Goal: Transaction & Acquisition: Purchase product/service

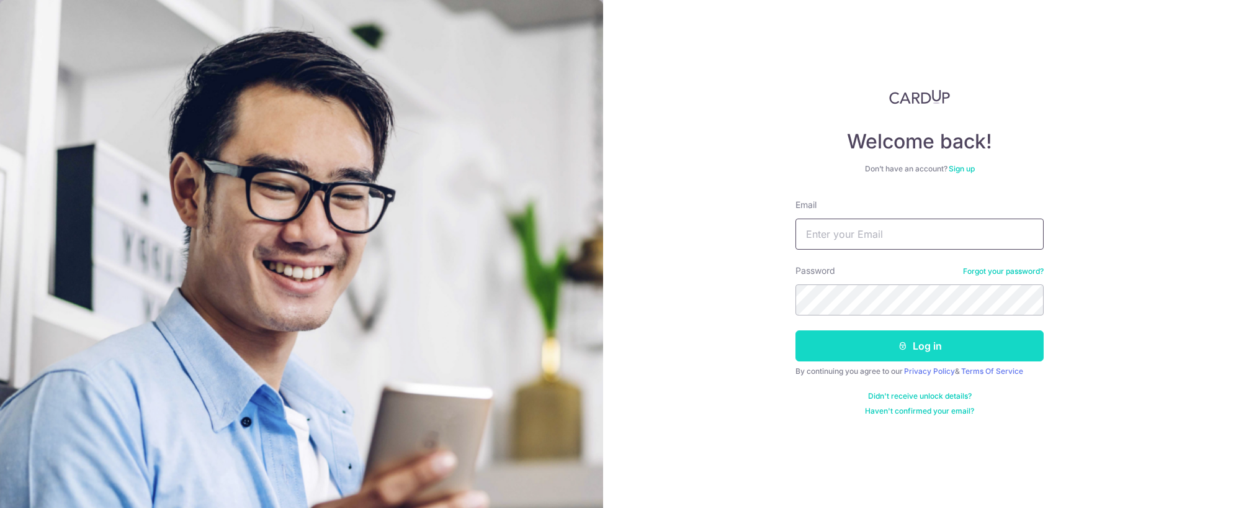
type input "[EMAIL_ADDRESS][DOMAIN_NAME]"
click at [866, 343] on button "Log in" at bounding box center [920, 345] width 248 height 31
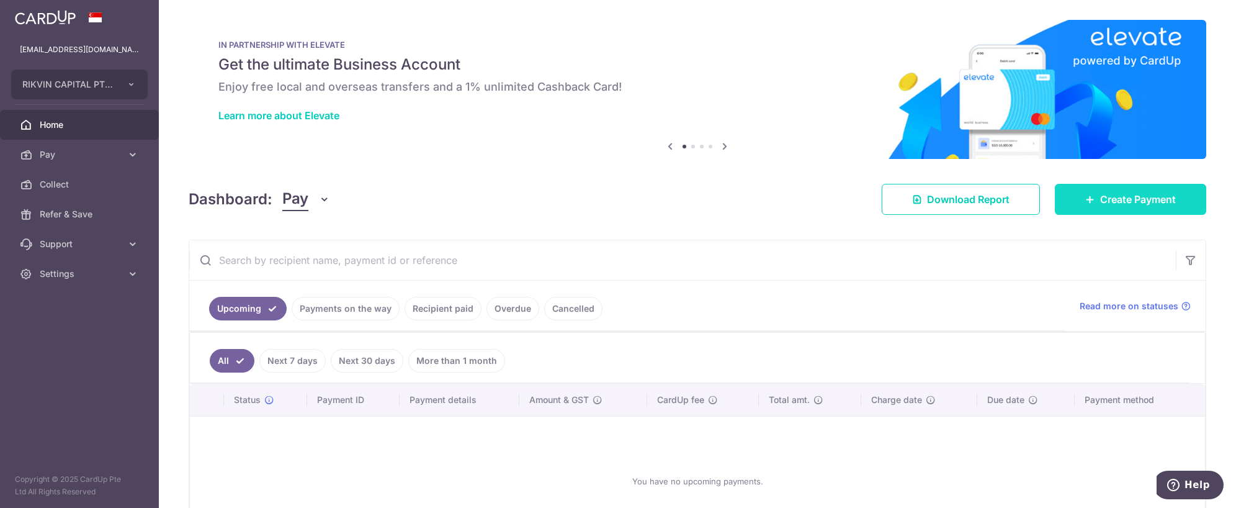
click at [1111, 195] on span "Create Payment" at bounding box center [1138, 199] width 76 height 15
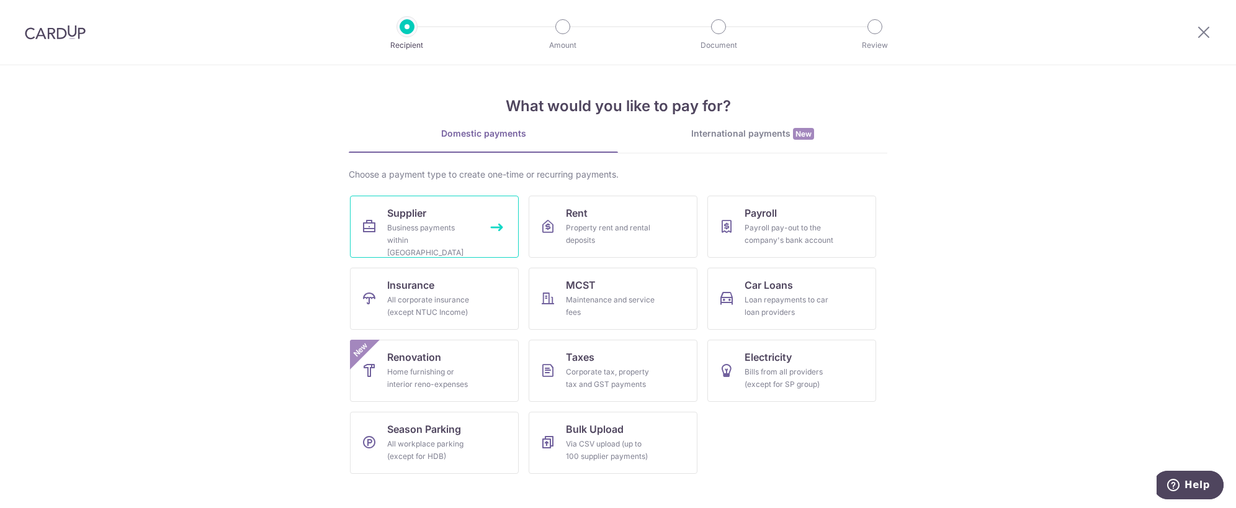
click at [424, 218] on span "Supplier" at bounding box center [406, 212] width 39 height 15
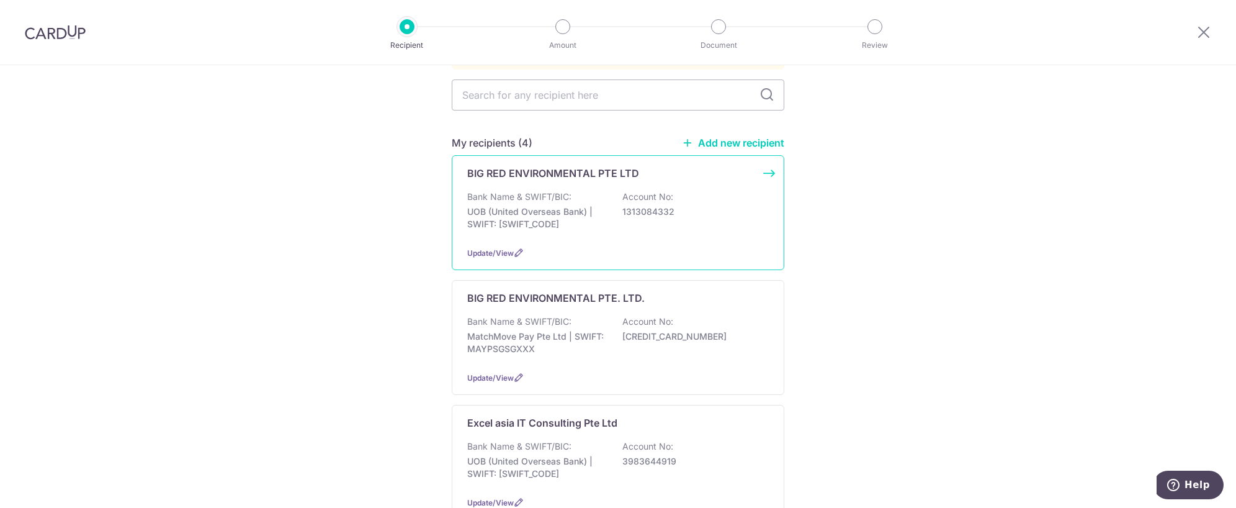
scroll to position [124, 0]
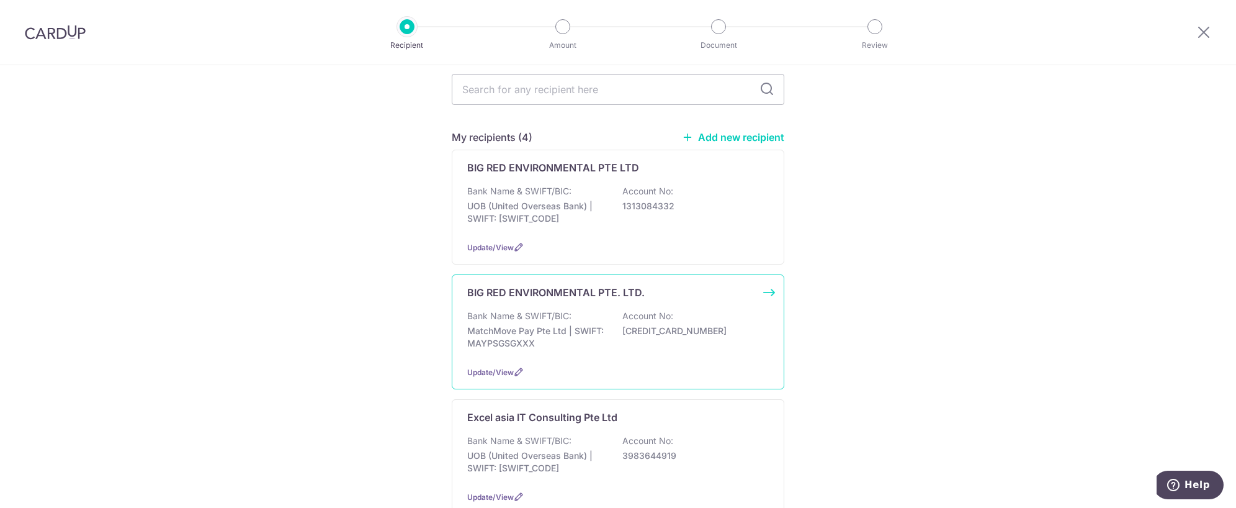
click at [573, 336] on div "Bank Name & SWIFT/BIC: MatchMove Pay Pte Ltd | SWIFT: MAYPSGSGXXX Account No: 6…" at bounding box center [618, 333] width 302 height 46
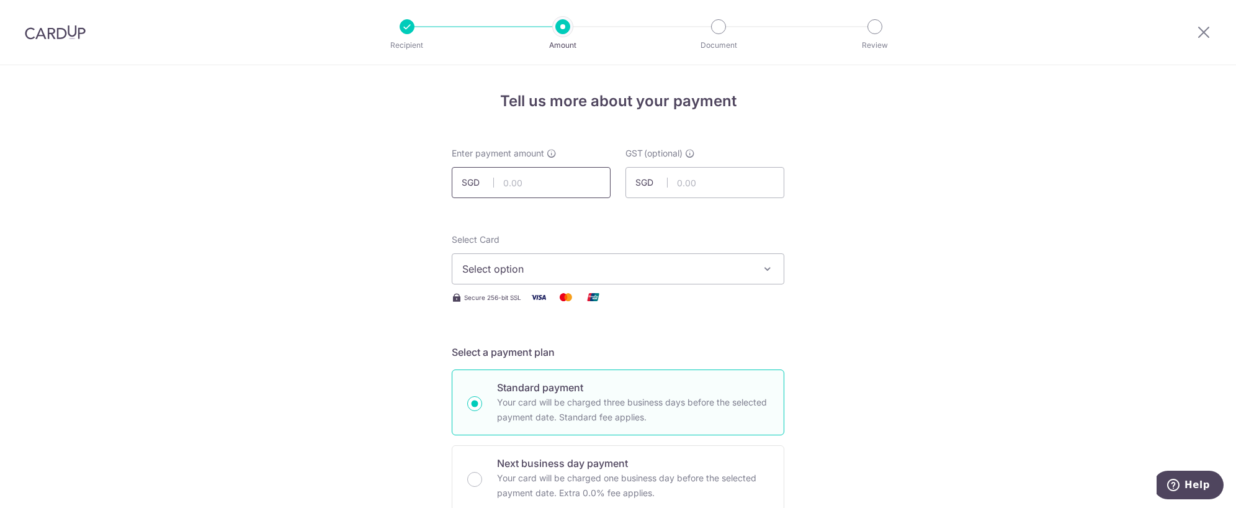
click at [515, 189] on input "text" at bounding box center [531, 182] width 159 height 31
type input "230,000.00"
click at [541, 271] on span "Select option" at bounding box center [606, 268] width 289 height 15
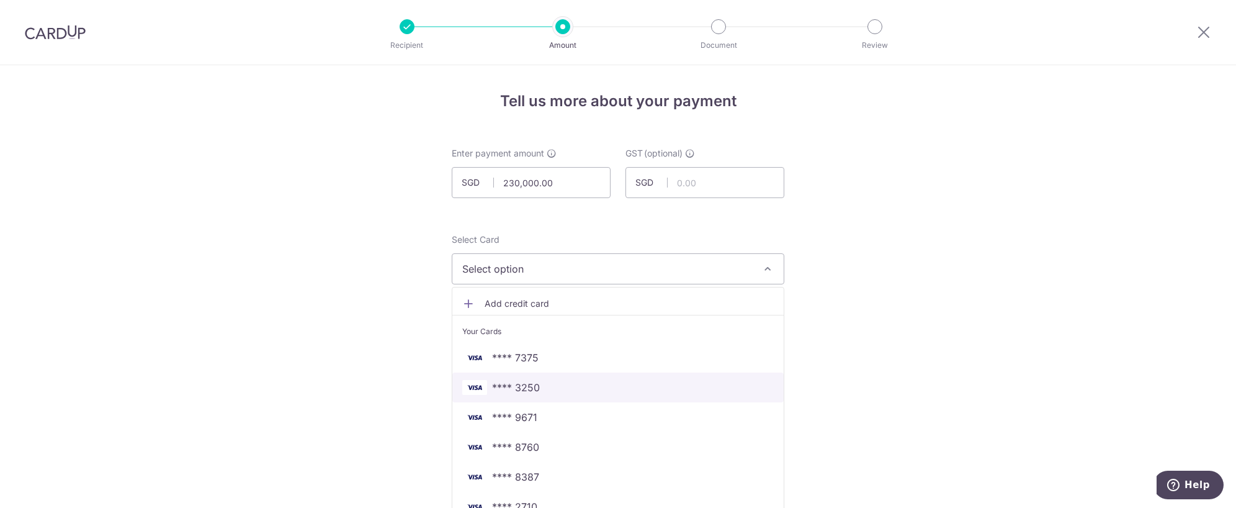
click at [544, 384] on span "**** 3250" at bounding box center [618, 387] width 312 height 15
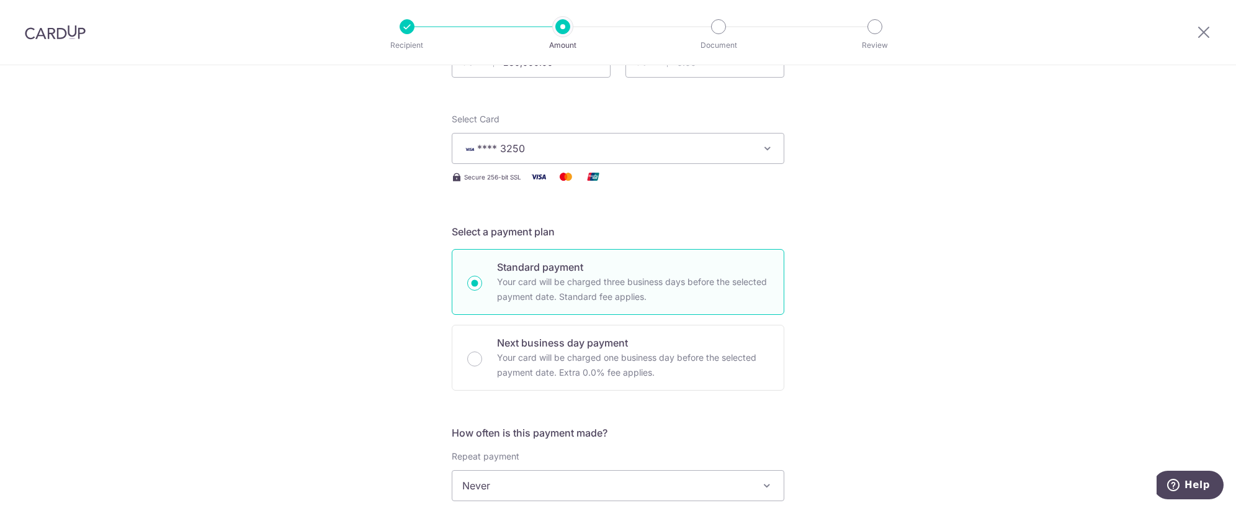
scroll to position [124, 0]
click at [518, 365] on p "Your card will be charged one business day before the selected payment date. Ex…" at bounding box center [633, 361] width 272 height 30
click at [482, 362] on input "Next business day payment Your card will be charged one business day before the…" at bounding box center [474, 355] width 15 height 15
radio input "false"
radio input "true"
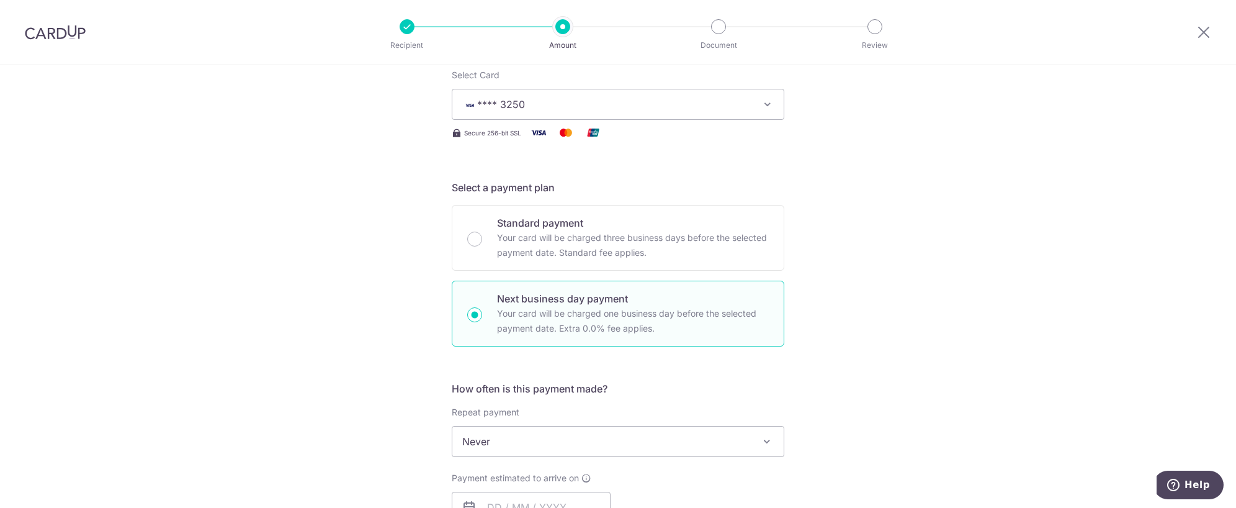
scroll to position [248, 0]
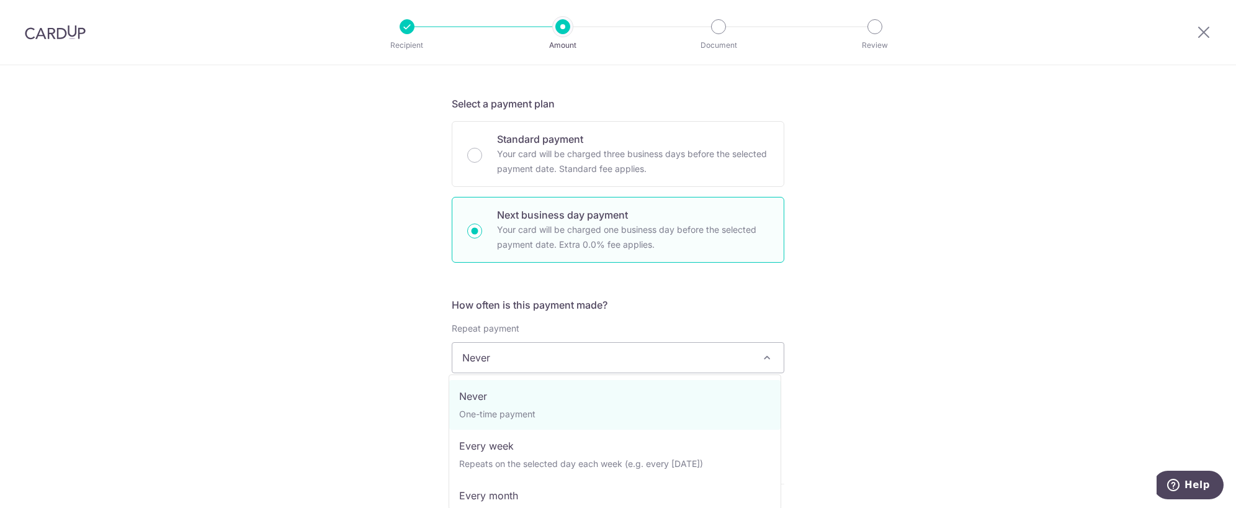
click at [498, 362] on span "Never" at bounding box center [617, 358] width 331 height 30
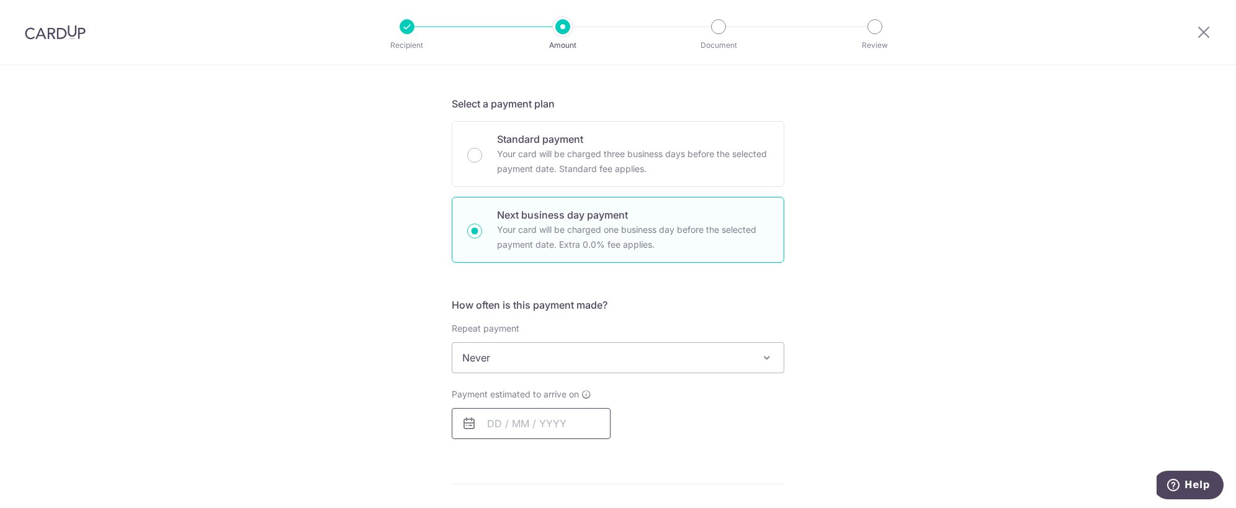
click at [496, 425] on input "text" at bounding box center [531, 423] width 159 height 31
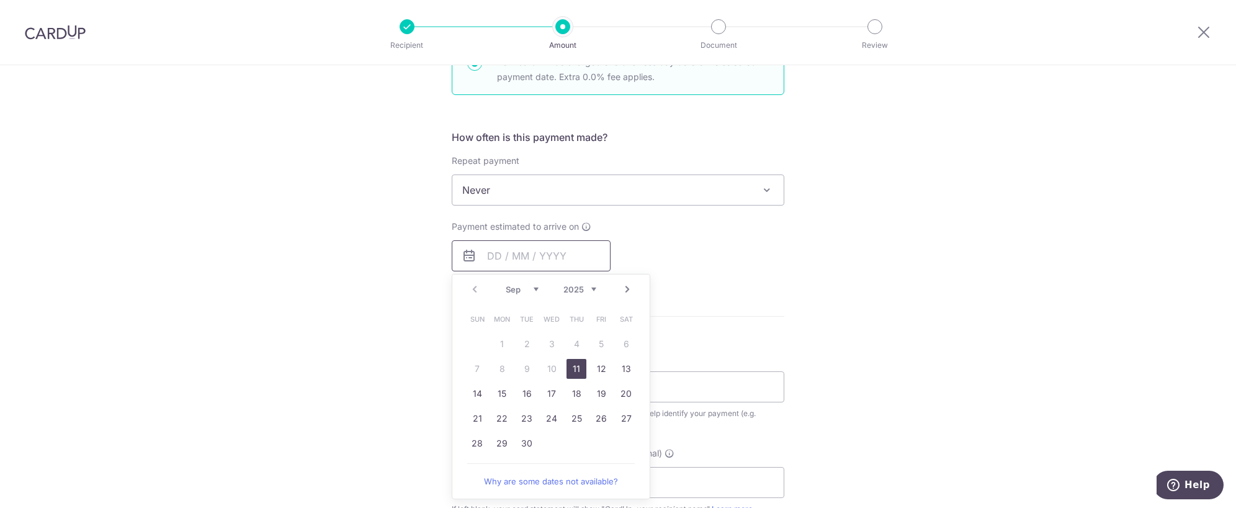
scroll to position [434, 0]
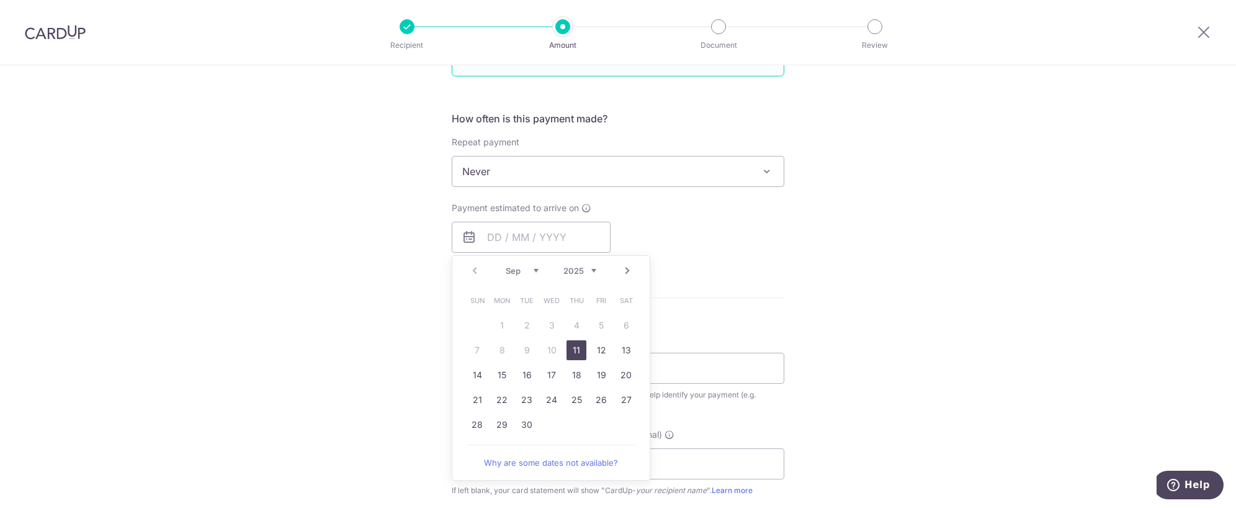
click at [570, 354] on link "11" at bounding box center [577, 350] width 20 height 20
click at [351, 323] on div "Tell us more about your payment Enter payment amount SGD 230,000.00 230000.00 G…" at bounding box center [618, 255] width 1236 height 1249
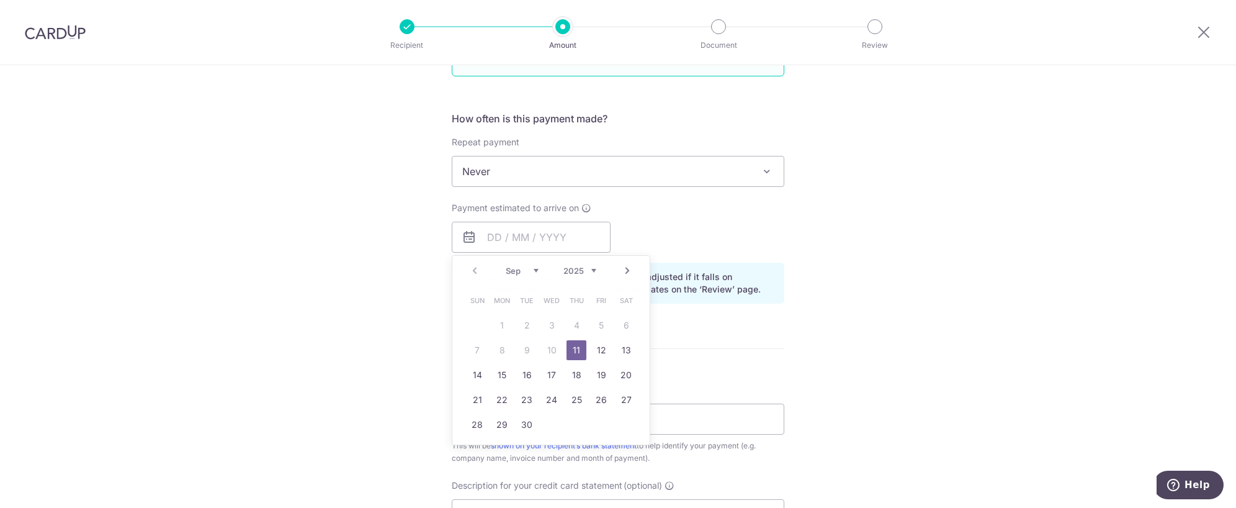
type input "[DATE]"
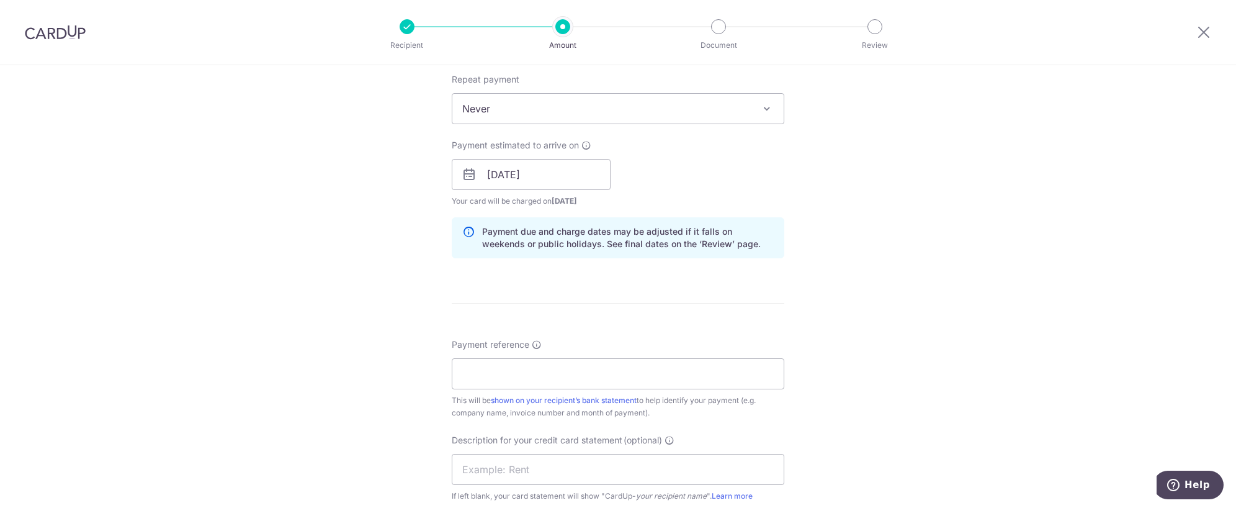
scroll to position [559, 0]
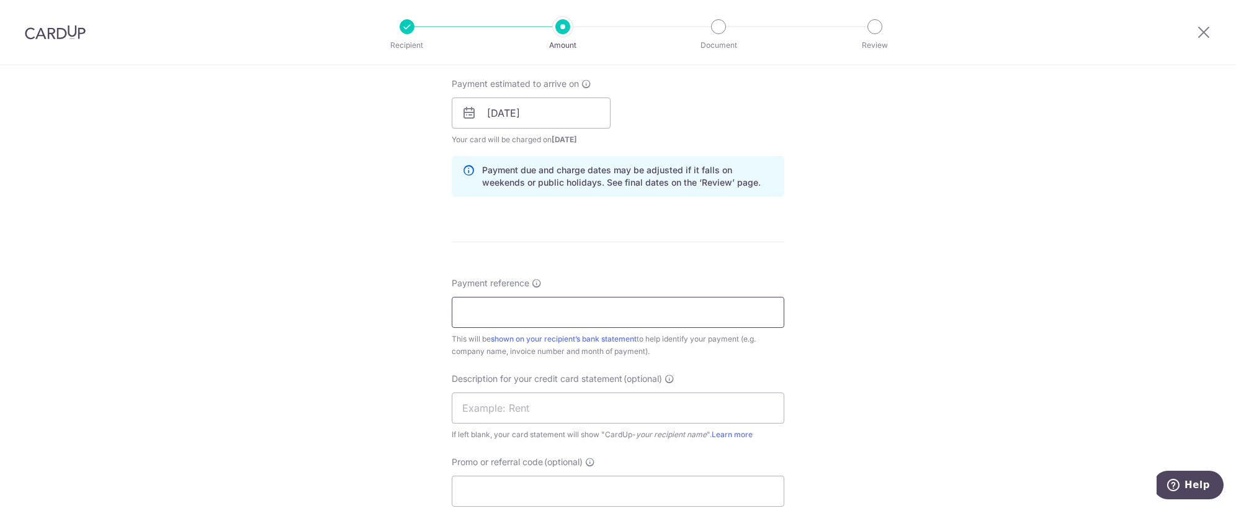
click at [498, 315] on input "Payment reference" at bounding box center [618, 312] width 333 height 31
type input "BRE"
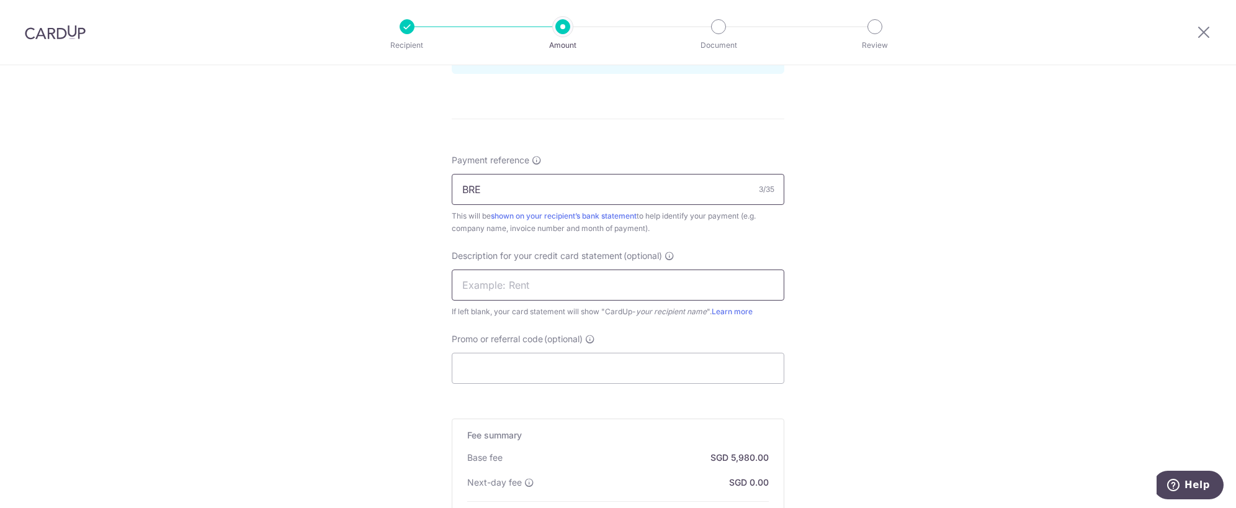
scroll to position [683, 0]
click at [482, 370] on input "Promo or referral code (optional)" at bounding box center [618, 366] width 333 height 31
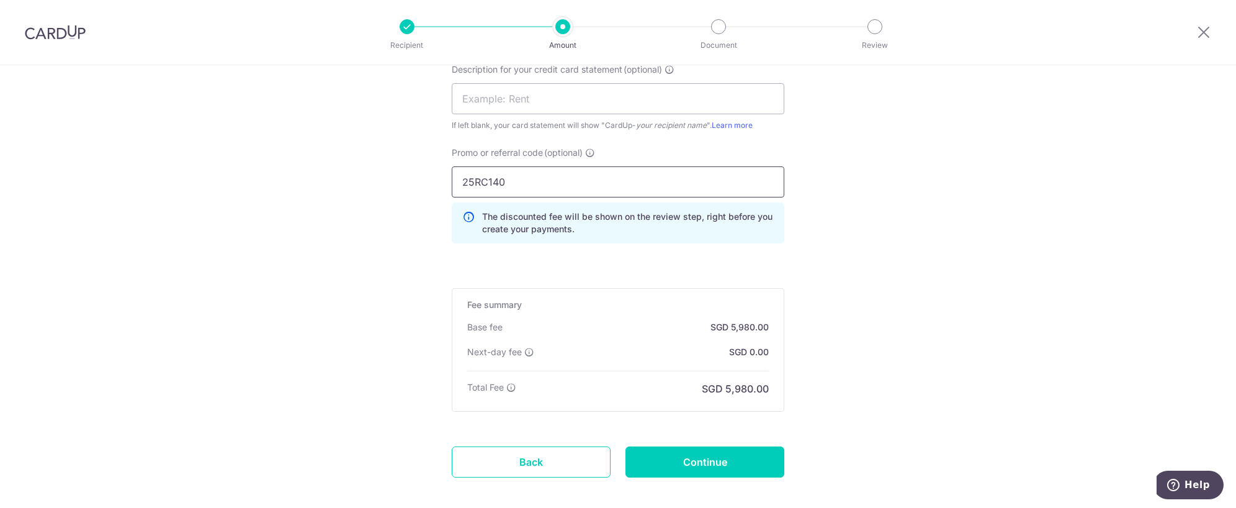
scroll to position [927, 0]
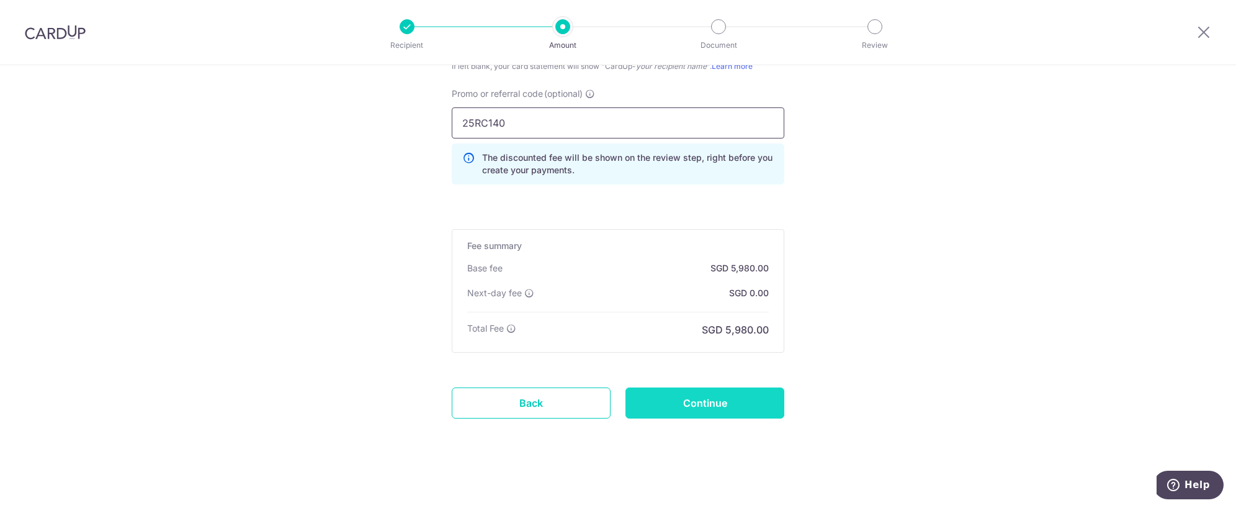
type input "25RC140"
click at [698, 403] on input "Continue" at bounding box center [705, 402] width 159 height 31
type input "Create Schedule"
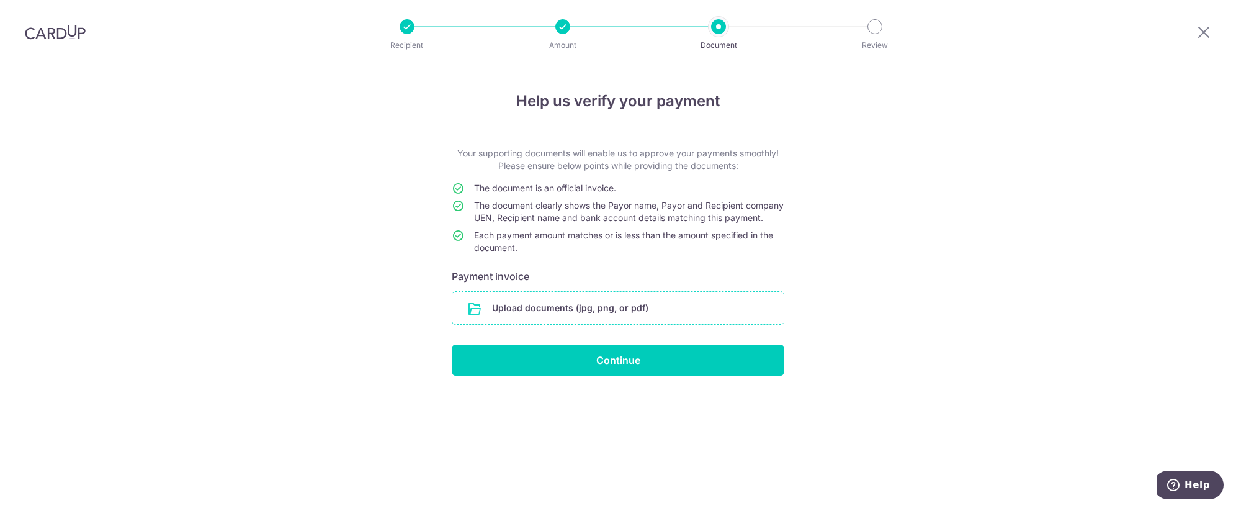
click at [581, 318] on input "file" at bounding box center [617, 308] width 331 height 32
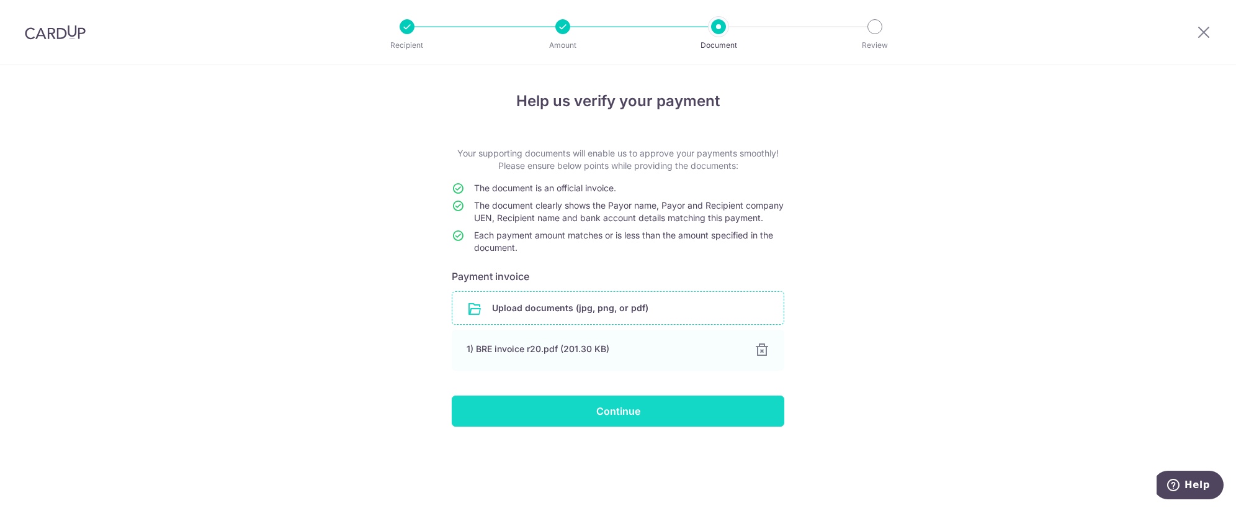
click at [632, 422] on input "Continue" at bounding box center [618, 410] width 333 height 31
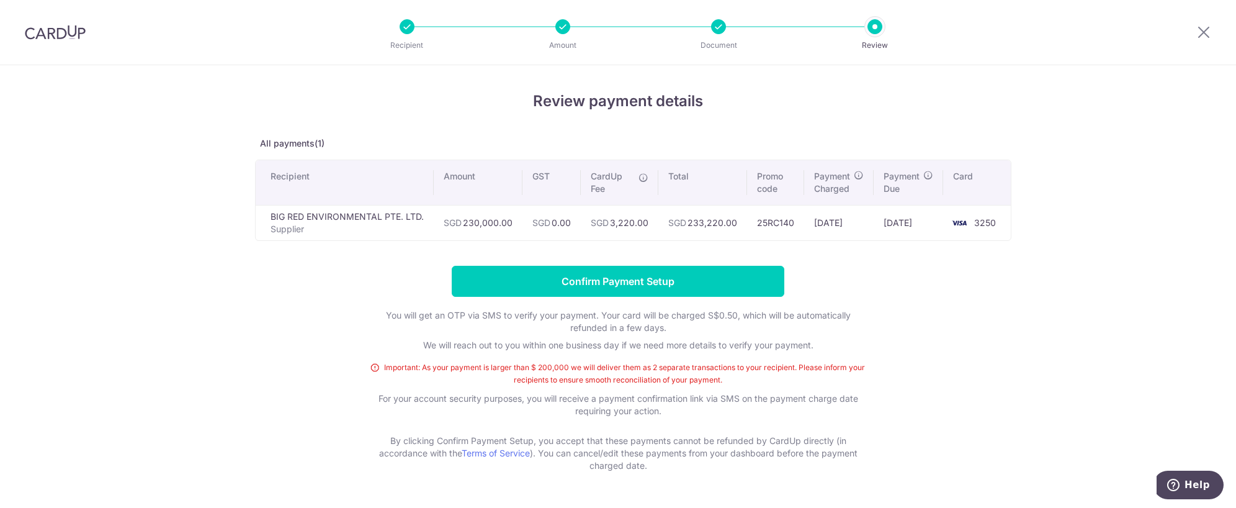
scroll to position [36, 0]
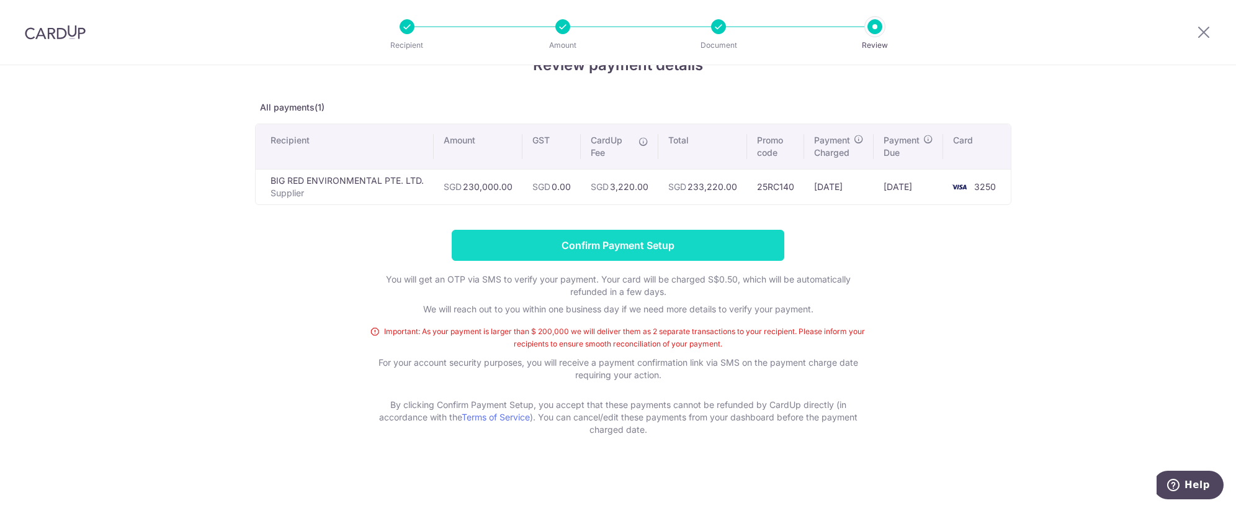
click at [644, 240] on input "Confirm Payment Setup" at bounding box center [618, 245] width 333 height 31
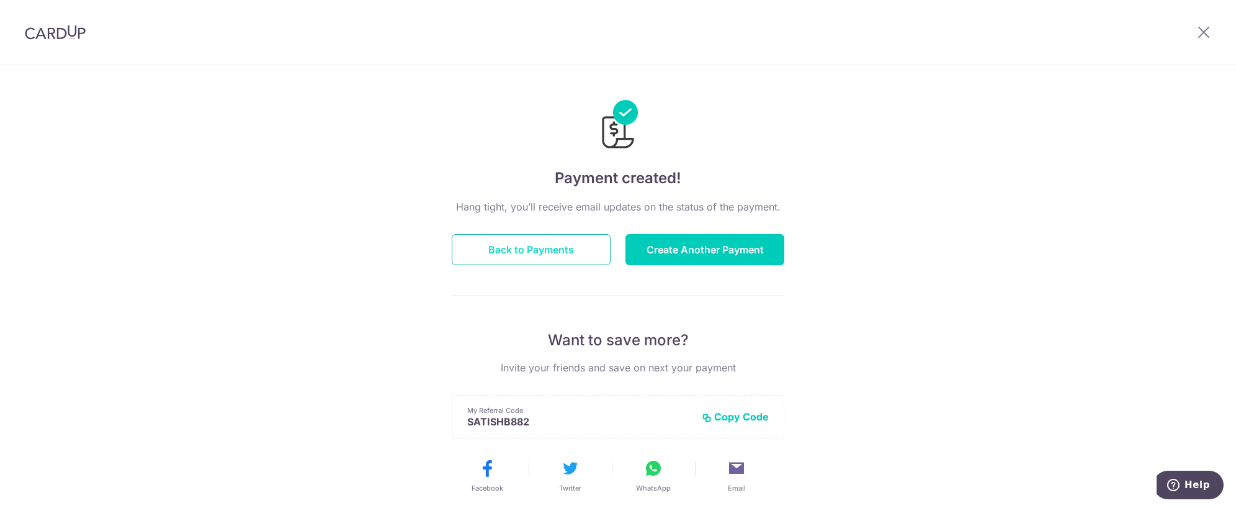
click at [508, 249] on button "Back to Payments" at bounding box center [531, 249] width 159 height 31
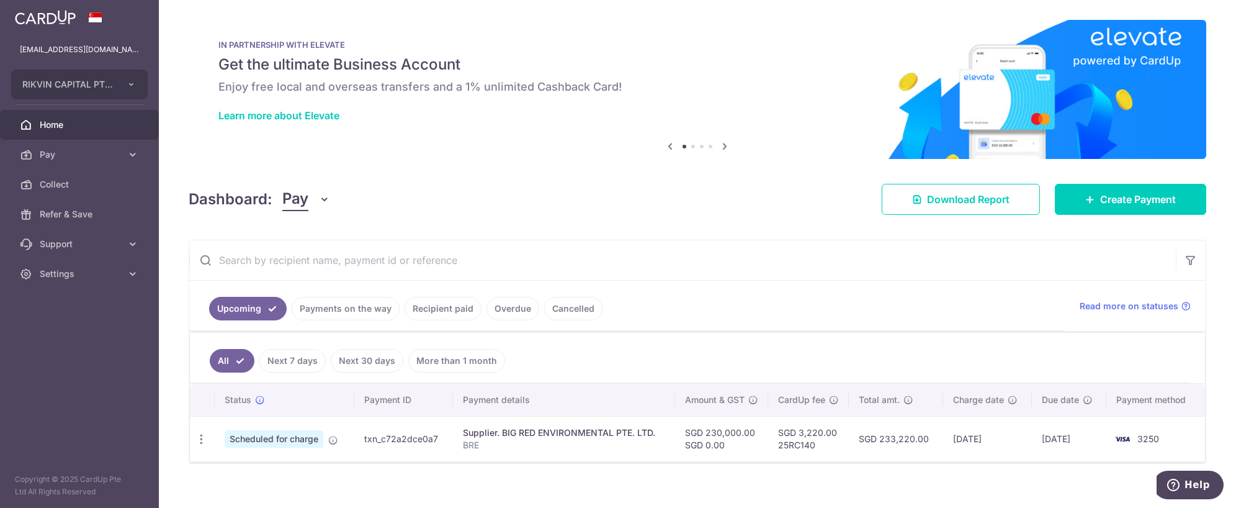
scroll to position [10, 0]
